Goal: Task Accomplishment & Management: Complete application form

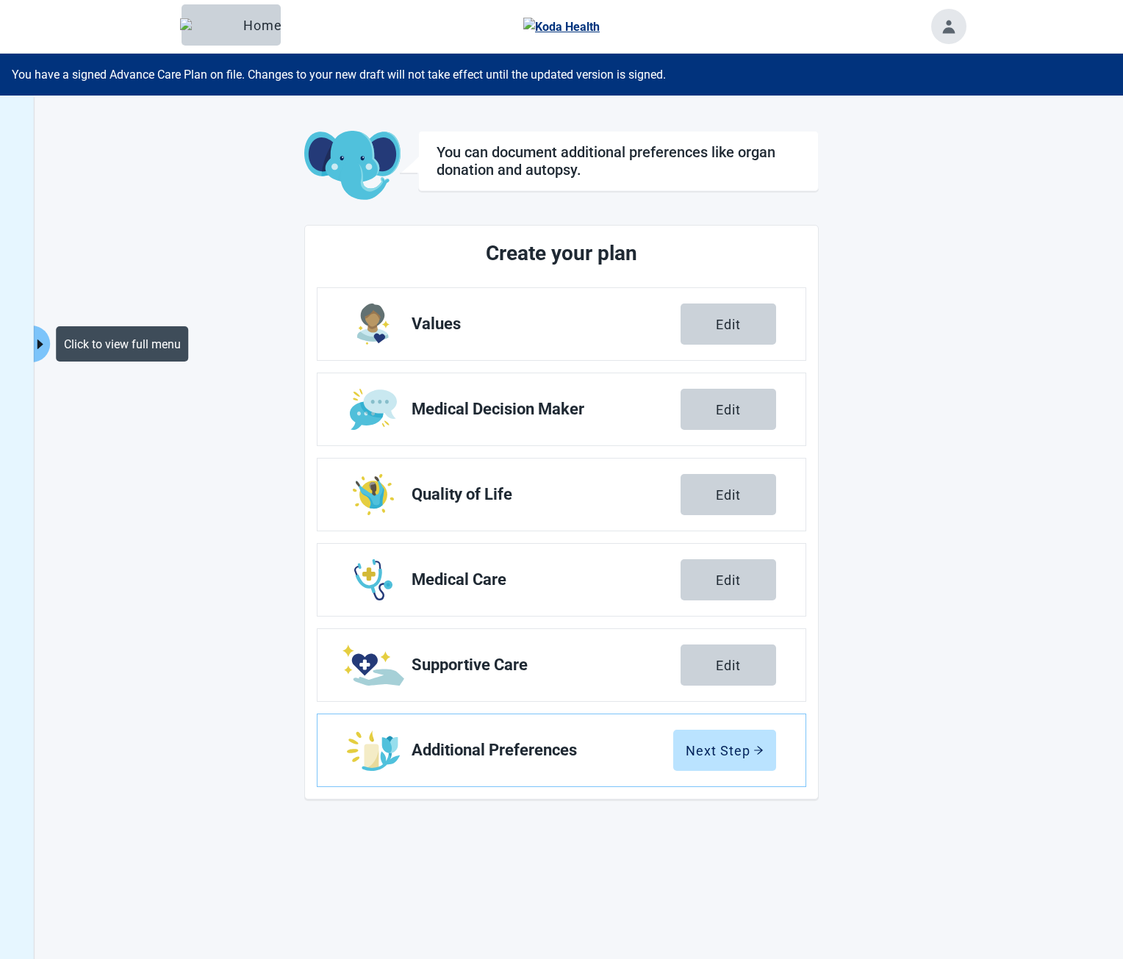
click at [37, 341] on icon "caret-right" at bounding box center [41, 344] width 14 height 14
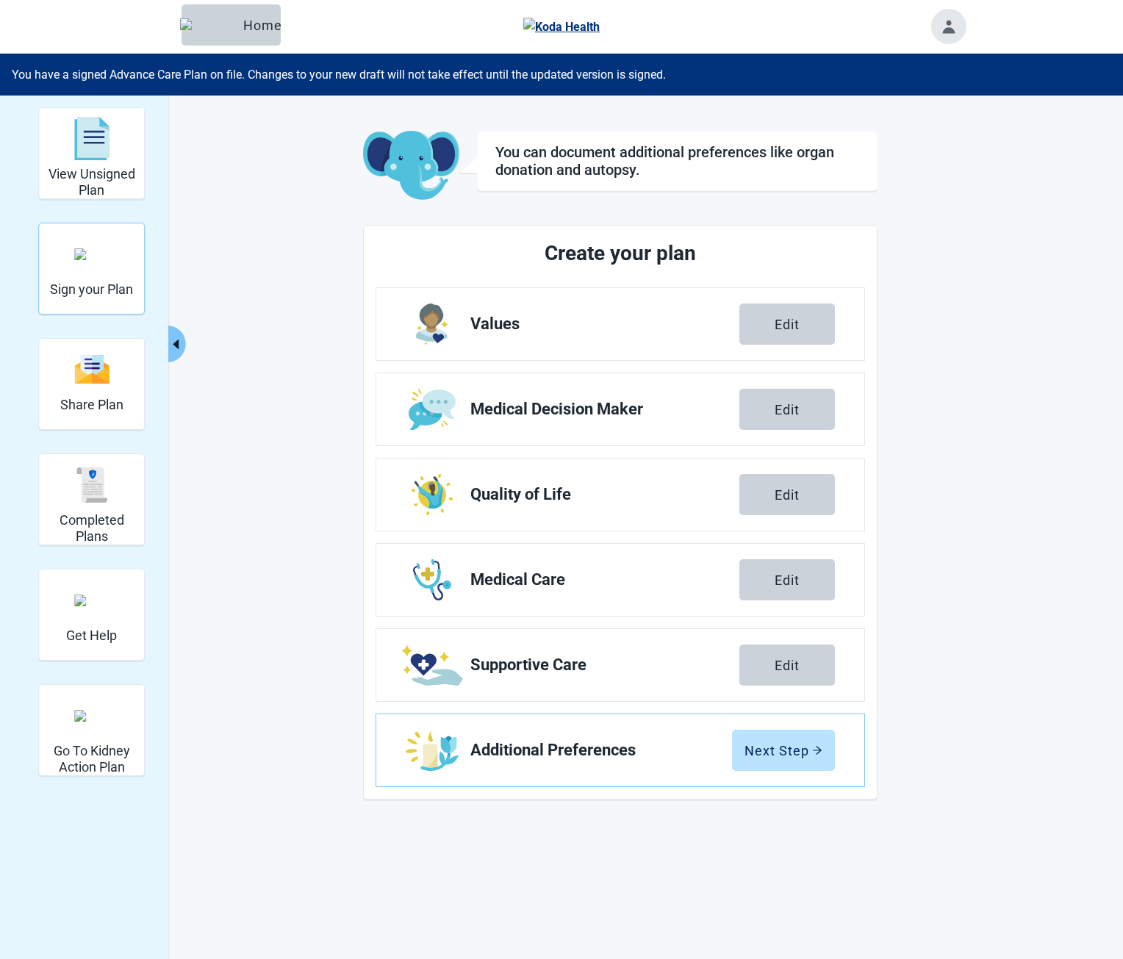
click at [98, 287] on h2 "Sign your Plan" at bounding box center [91, 289] width 83 height 16
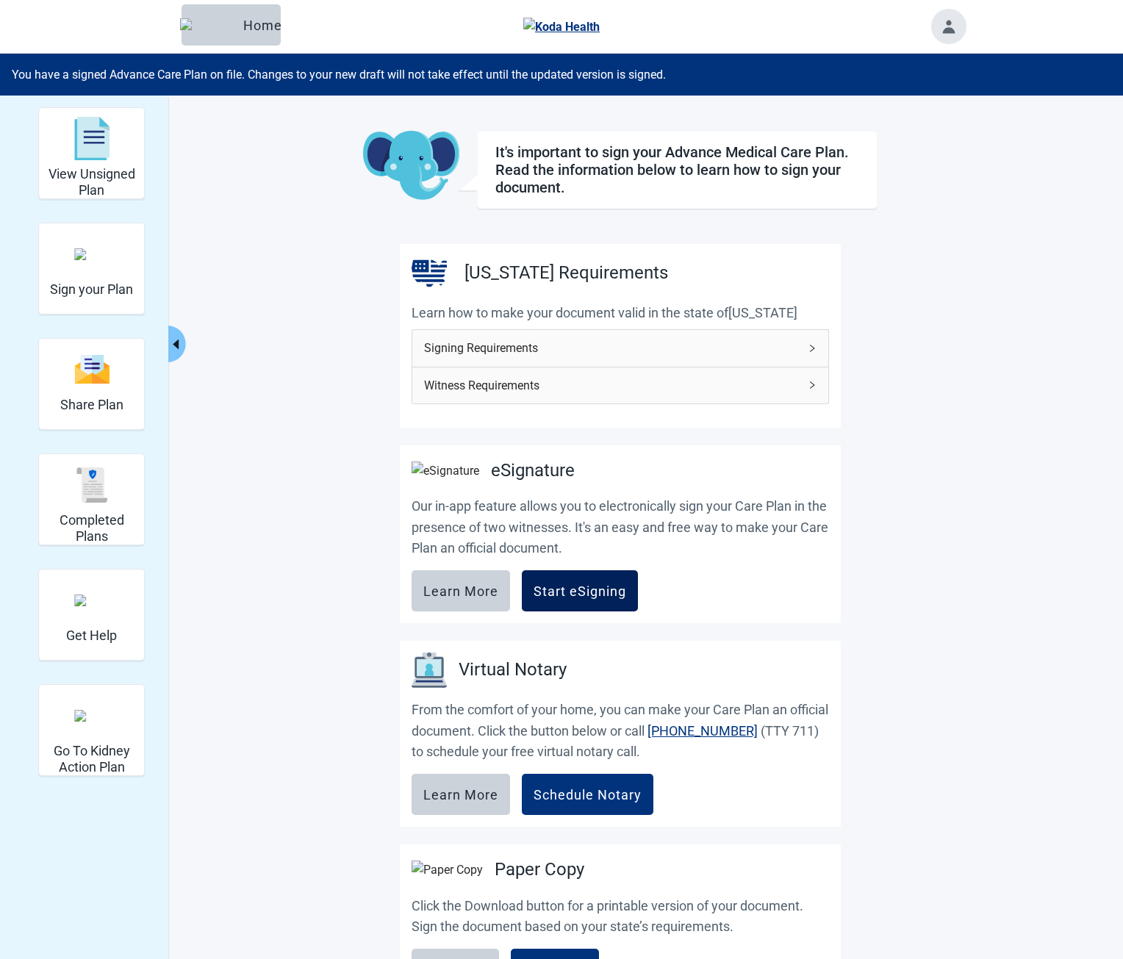
click at [575, 596] on div "Start eSigning" at bounding box center [580, 590] width 93 height 15
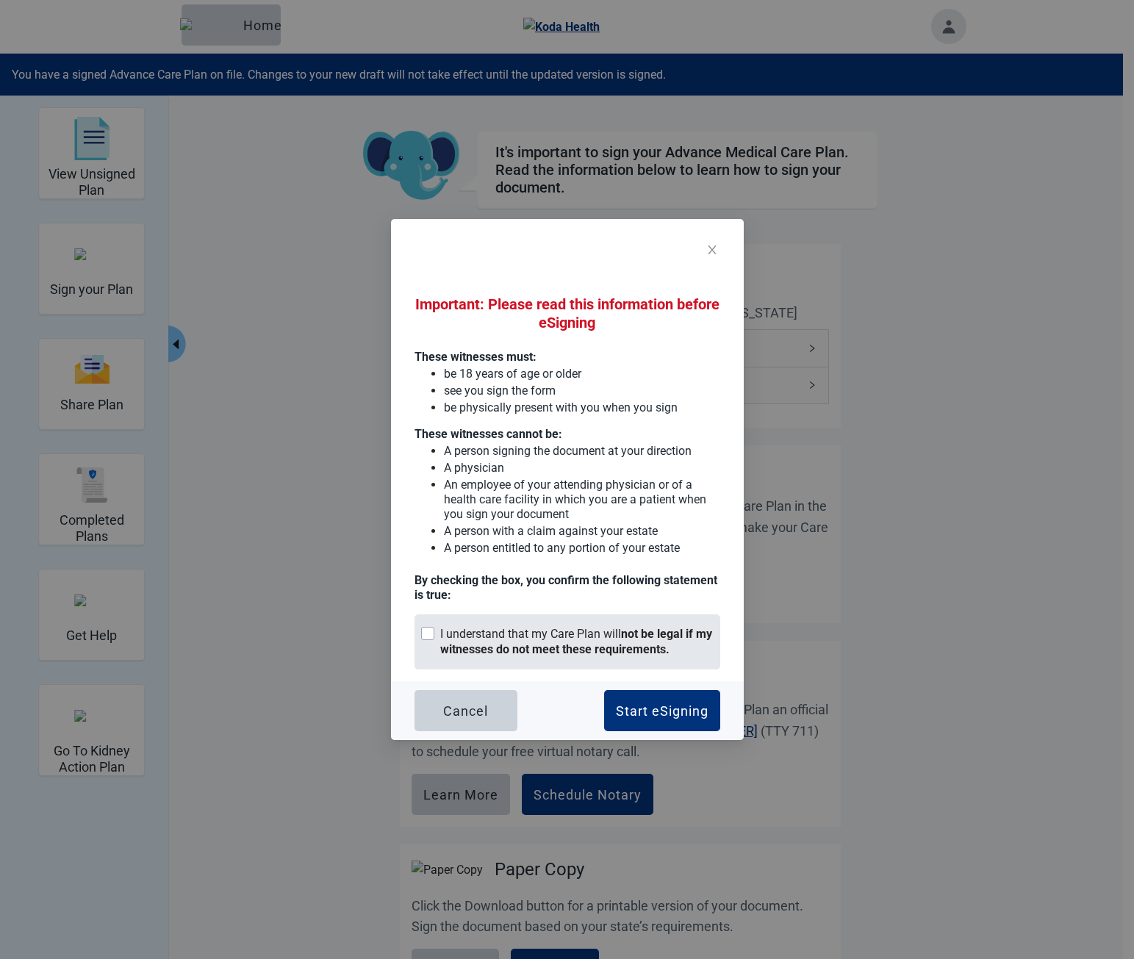
click at [603, 646] on strong "not be legal if my witnesses do not meet these requirements." at bounding box center [576, 641] width 272 height 29
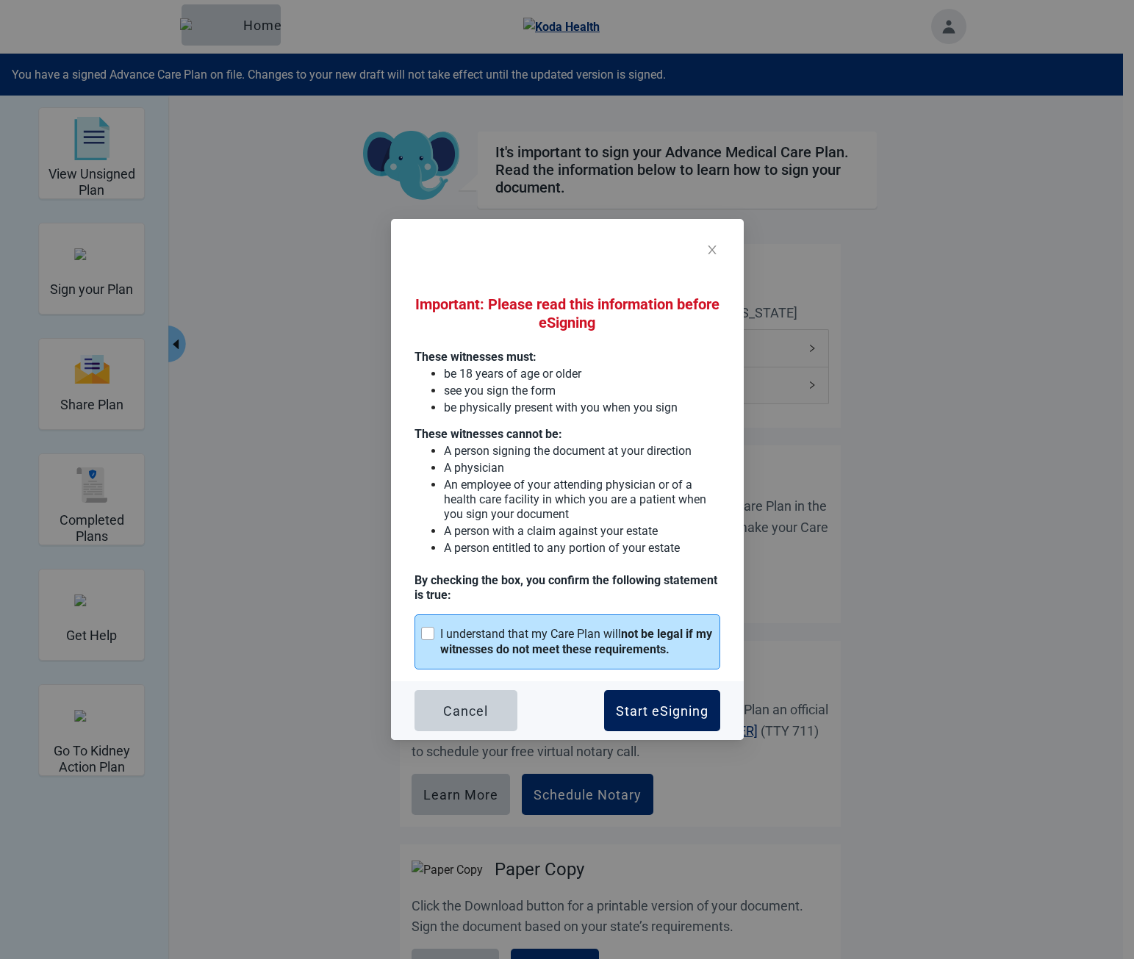
click at [684, 718] on div "Start eSigning" at bounding box center [662, 710] width 93 height 15
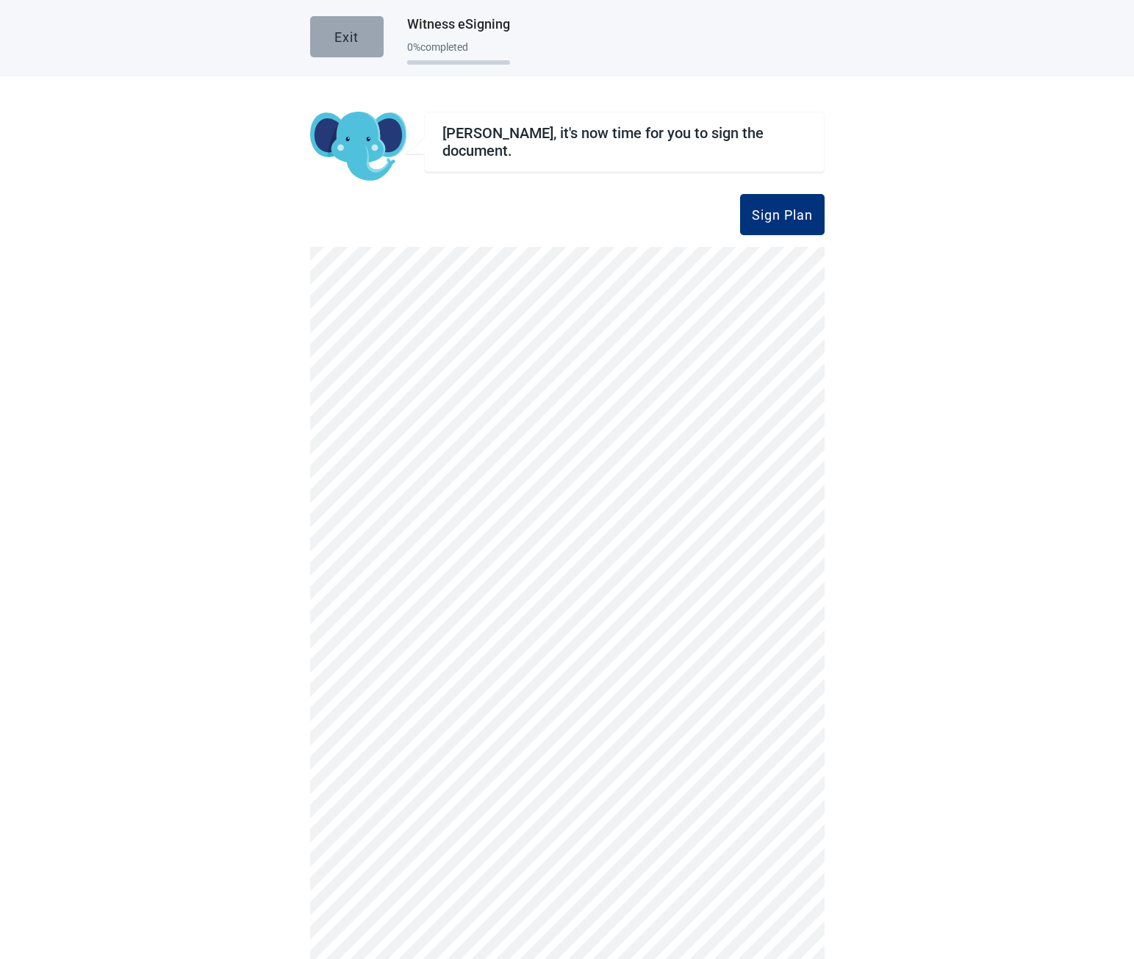
drag, startPoint x: 340, startPoint y: 43, endPoint x: 409, endPoint y: 73, distance: 75.1
click at [340, 43] on div "Exit" at bounding box center [346, 36] width 24 height 15
